Goal: Navigation & Orientation: Find specific page/section

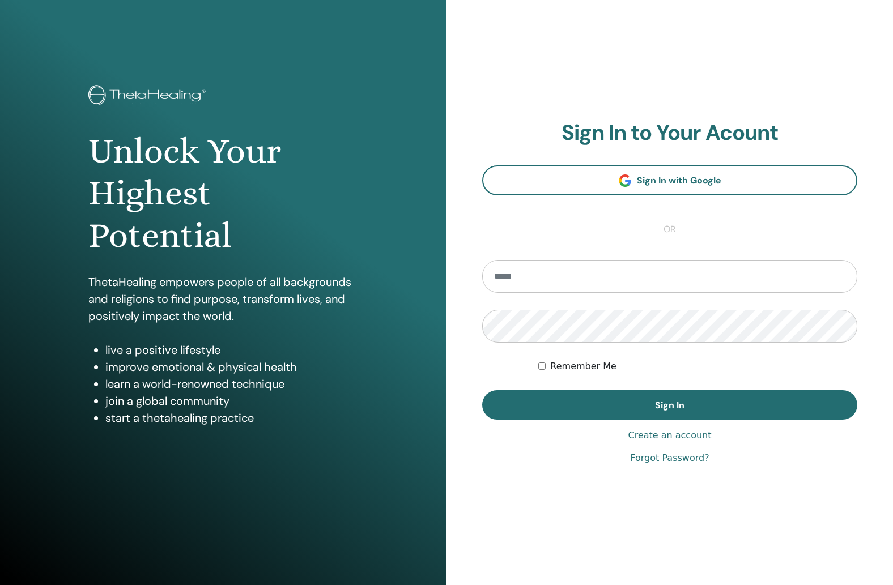
type input "**********"
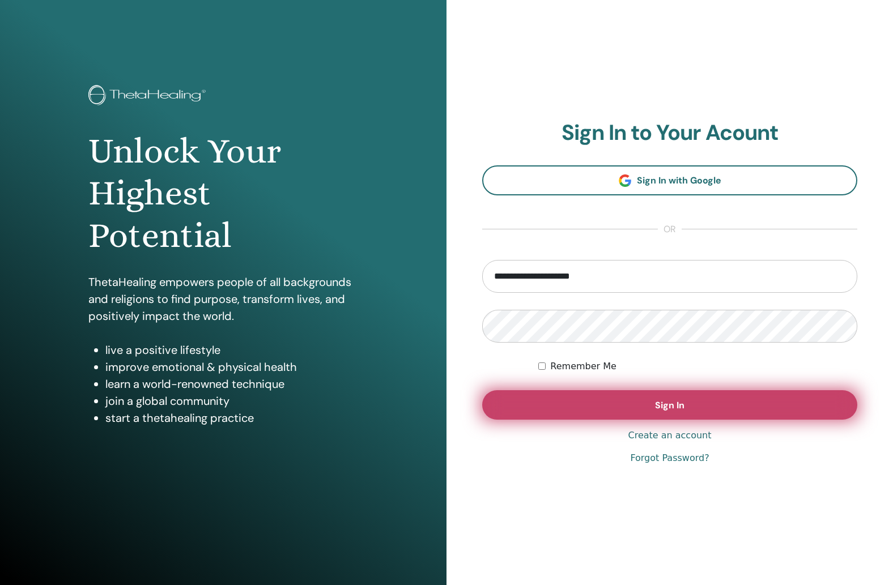
click at [705, 409] on button "Sign In" at bounding box center [669, 404] width 375 height 29
